Goal: Task Accomplishment & Management: Complete application form

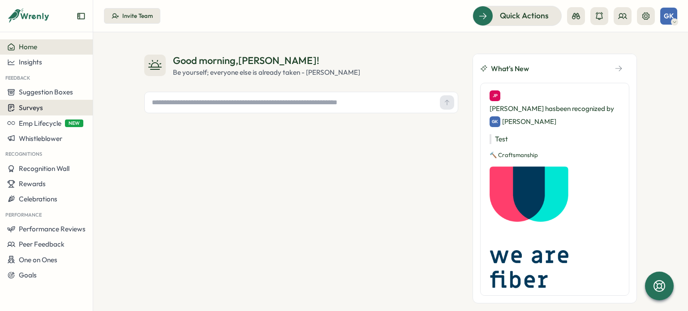
click at [45, 111] on div "Surveys" at bounding box center [46, 107] width 78 height 9
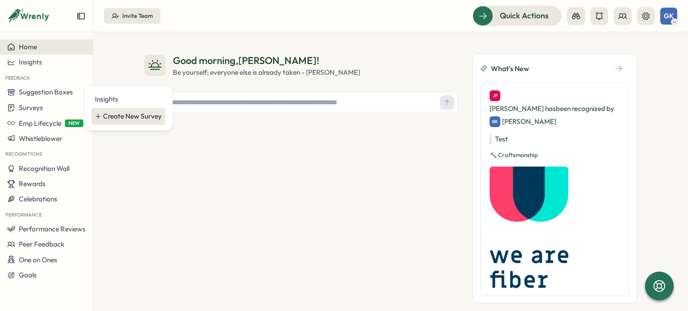
click at [104, 122] on div "Create New Survey" at bounding box center [128, 116] width 74 height 17
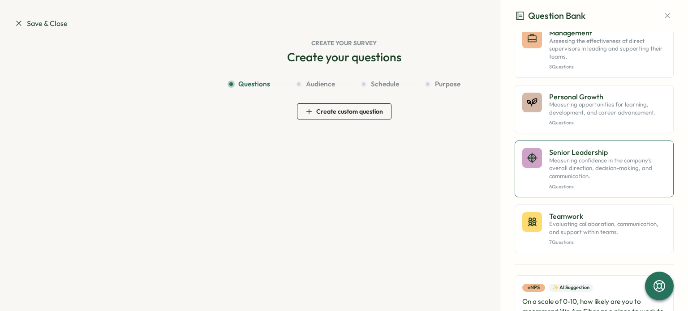
scroll to position [448, 0]
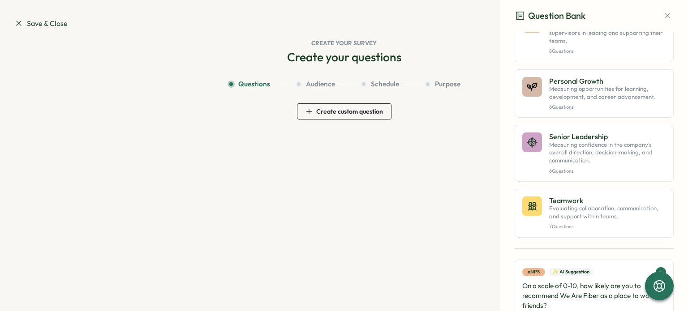
click at [324, 111] on span "Create custom question" at bounding box center [349, 111] width 67 height 6
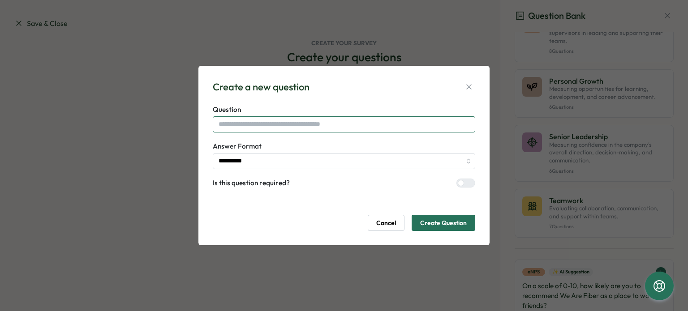
click at [237, 124] on input "text" at bounding box center [344, 124] width 263 height 16
drag, startPoint x: 468, startPoint y: 84, endPoint x: 454, endPoint y: 87, distance: 13.8
click at [467, 84] on icon "button" at bounding box center [469, 86] width 9 height 9
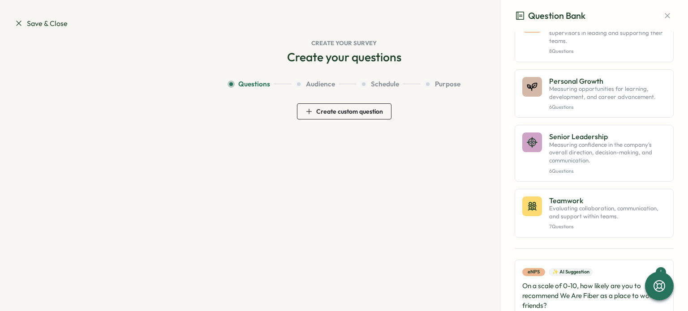
click at [332, 113] on span "Create custom question" at bounding box center [349, 111] width 67 height 6
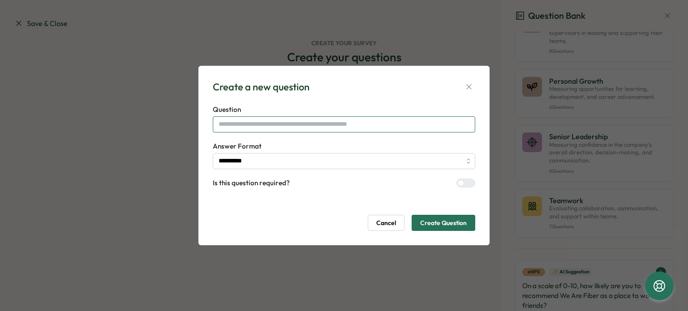
click at [296, 122] on input "text" at bounding box center [344, 124] width 263 height 16
click at [469, 87] on icon "button" at bounding box center [468, 87] width 5 height 5
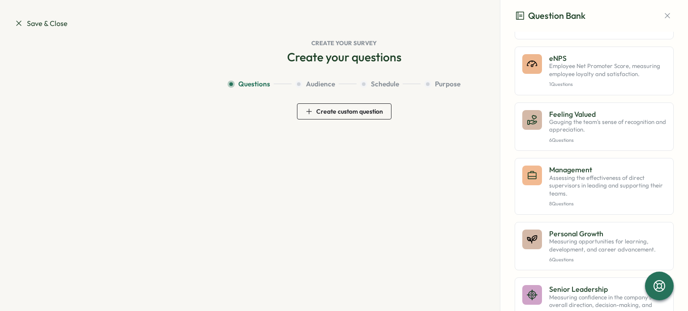
scroll to position [0, 0]
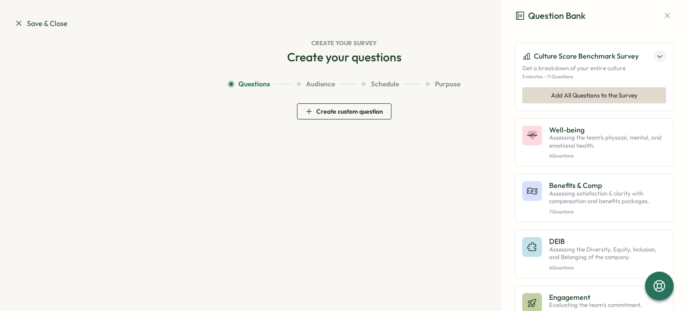
click at [365, 118] on span "Create custom question" at bounding box center [344, 111] width 77 height 15
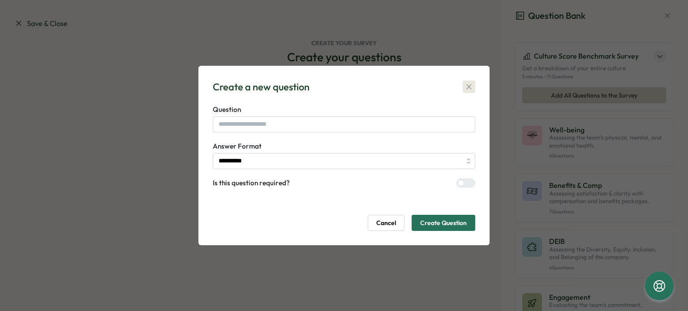
click at [466, 93] on button "button" at bounding box center [469, 87] width 13 height 13
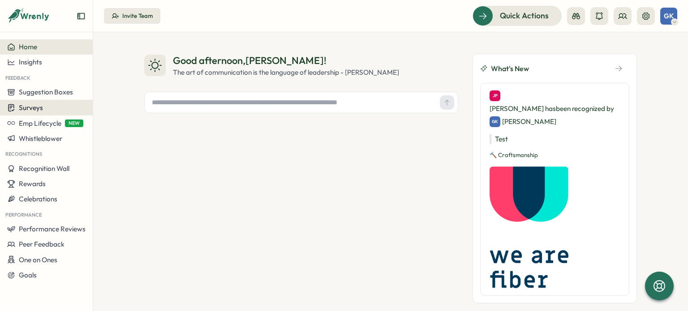
click at [42, 107] on span "Surveys" at bounding box center [31, 107] width 24 height 9
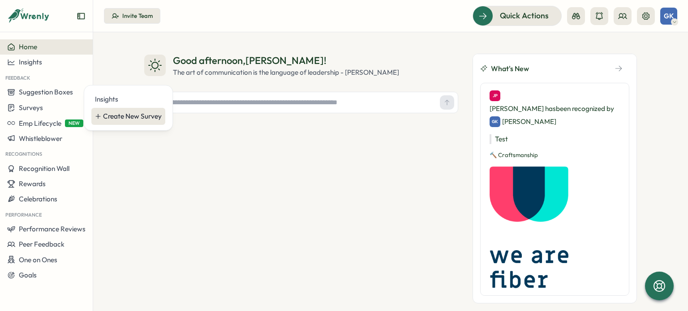
click at [125, 110] on div "Create New Survey" at bounding box center [128, 116] width 74 height 17
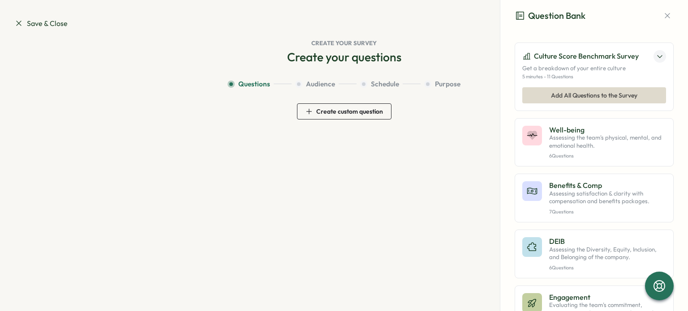
click at [360, 116] on span "Create custom question" at bounding box center [344, 111] width 77 height 15
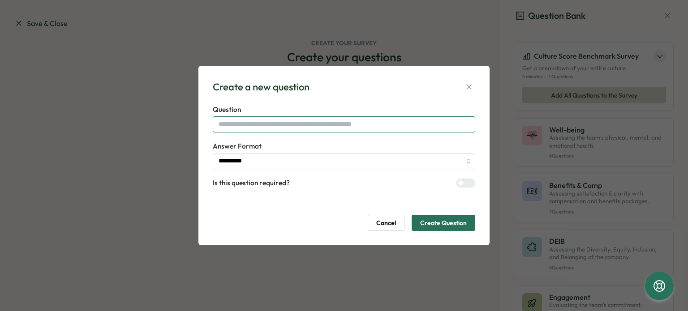
click at [276, 128] on input "text" at bounding box center [344, 124] width 263 height 16
click at [271, 160] on input "**********" at bounding box center [344, 161] width 263 height 16
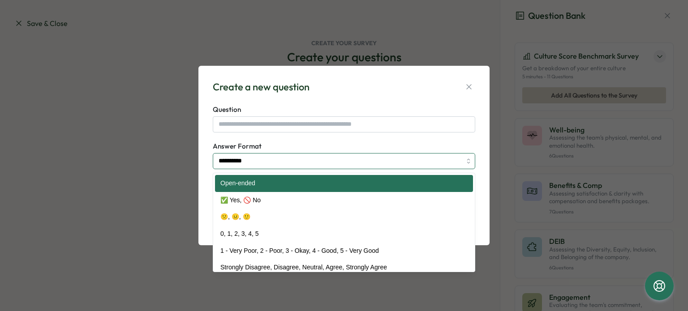
click at [274, 161] on input "**********" at bounding box center [344, 161] width 263 height 16
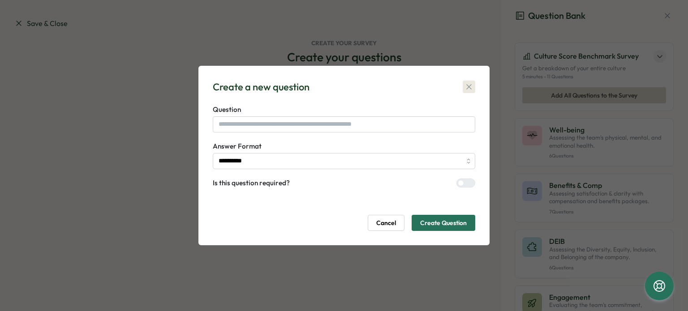
click at [472, 87] on icon "button" at bounding box center [469, 86] width 9 height 9
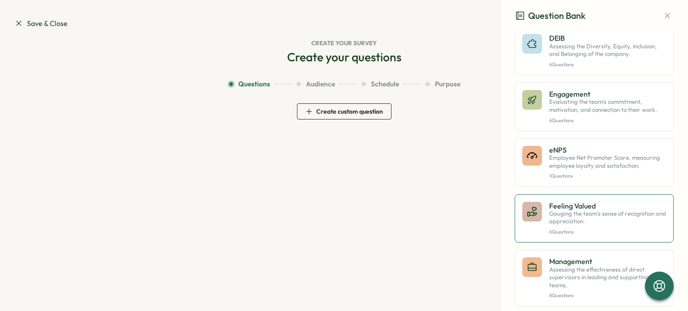
scroll to position [269, 0]
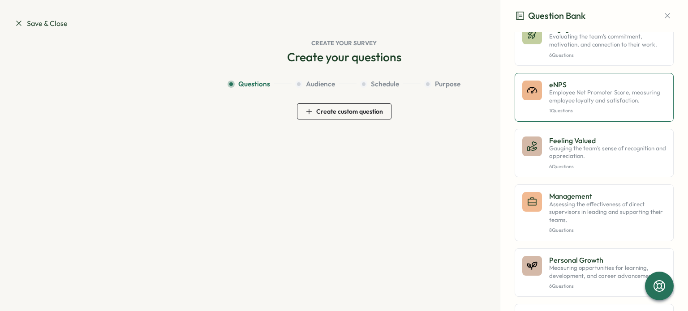
click at [604, 97] on p "Employee Net Promoter Score, measuring employee loyalty and satisfaction." at bounding box center [607, 97] width 117 height 16
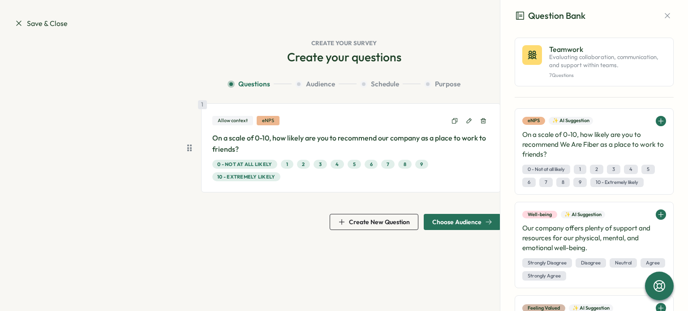
scroll to position [627, 0]
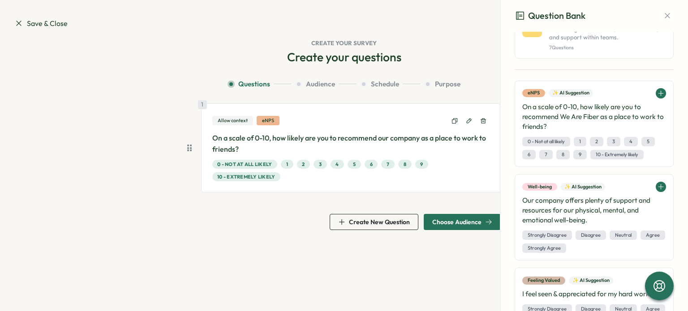
click at [484, 117] on button at bounding box center [483, 121] width 13 height 13
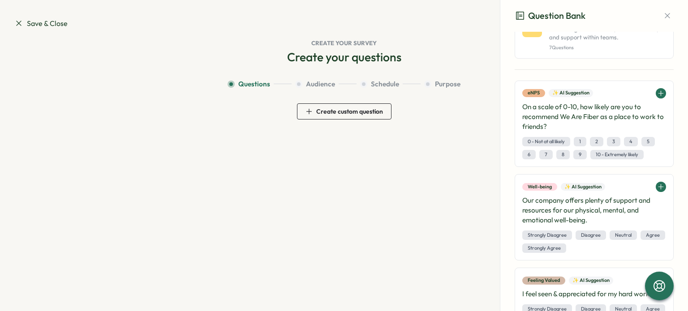
click at [365, 112] on span "Create custom question" at bounding box center [349, 111] width 67 height 6
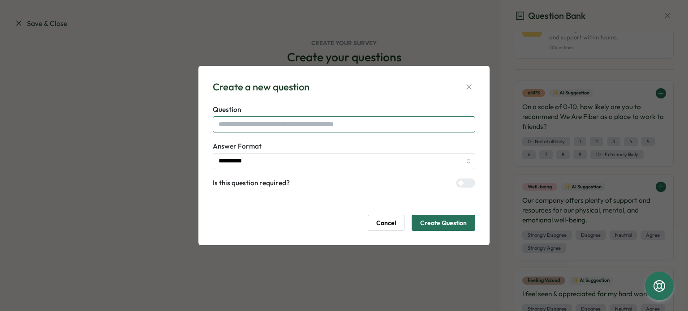
click at [247, 126] on input "text" at bounding box center [344, 124] width 263 height 16
paste input "**********"
type input "**********"
drag, startPoint x: 280, startPoint y: 125, endPoint x: 169, endPoint y: 125, distance: 111.1
click at [169, 125] on div "**********" at bounding box center [344, 155] width 688 height 311
